Goal: Task Accomplishment & Management: Use online tool/utility

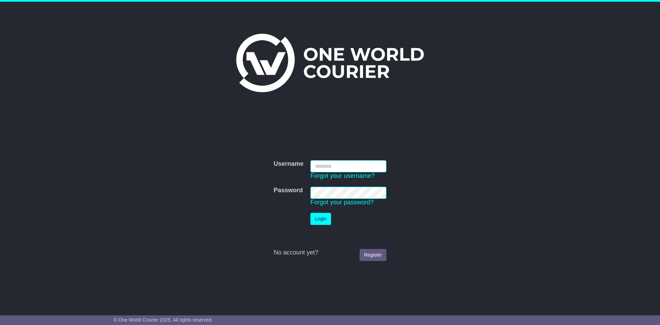
type input "**********"
click at [322, 217] on button "Login" at bounding box center [320, 219] width 21 height 12
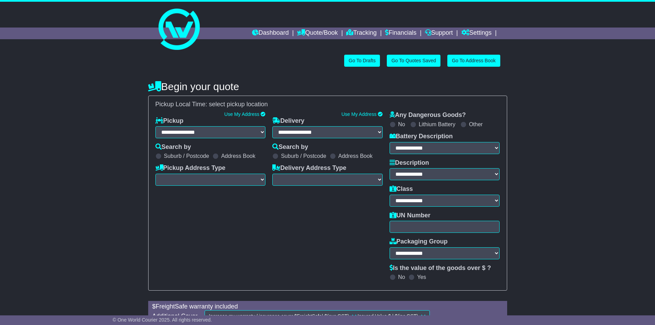
select select "**"
select select
